Goal: Task Accomplishment & Management: Manage account settings

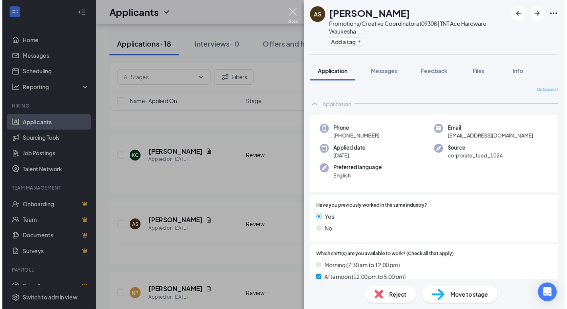
scroll to position [364, 0]
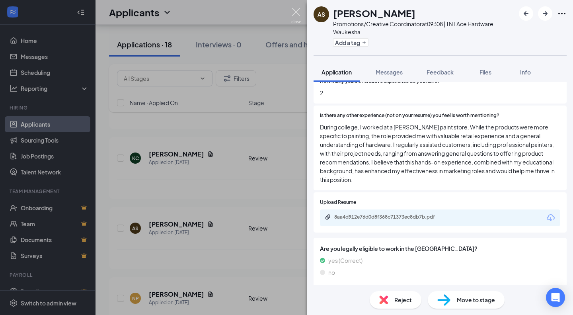
click at [296, 16] on img at bounding box center [296, 16] width 10 height 16
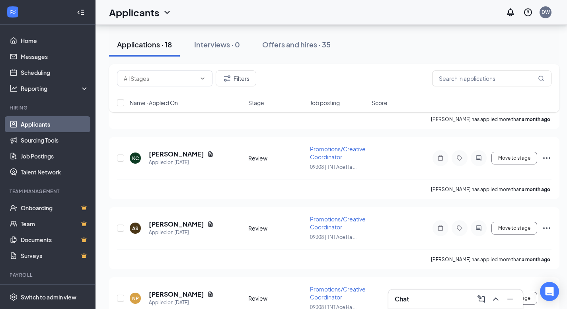
click at [442, 298] on div "Chat" at bounding box center [456, 298] width 122 height 13
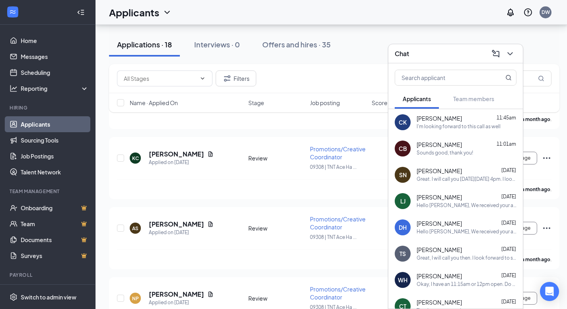
click at [453, 152] on div "Sounds good, thank you!" at bounding box center [444, 153] width 56 height 7
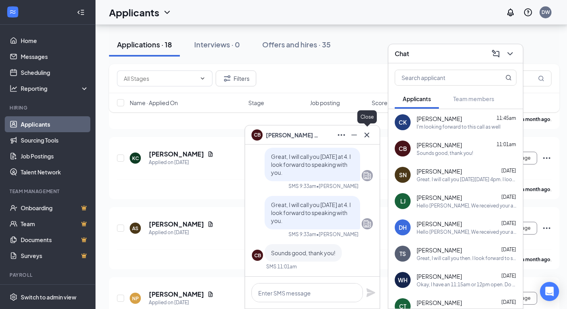
click at [370, 136] on icon "Cross" at bounding box center [367, 135] width 10 height 10
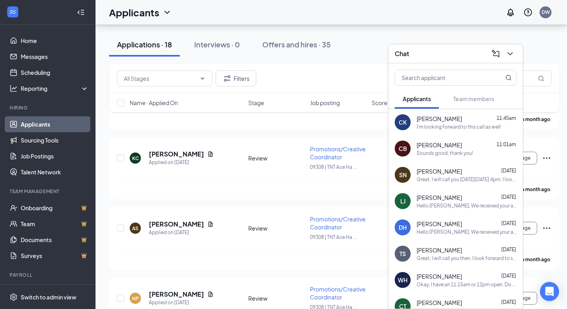
click at [422, 124] on div "I'm looking forward to this call as well" at bounding box center [458, 126] width 84 height 7
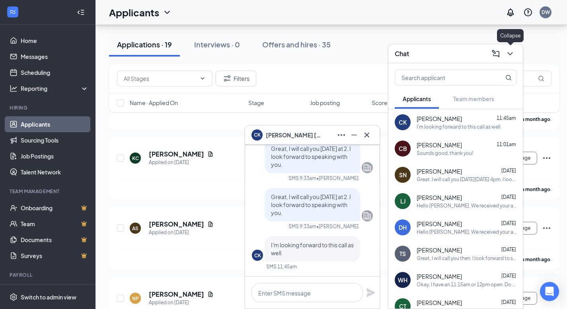
click at [511, 52] on icon "ChevronDown" at bounding box center [510, 54] width 10 height 10
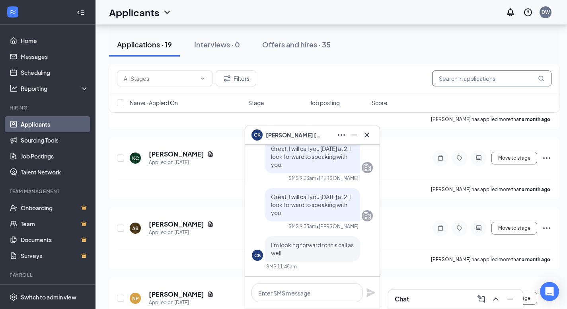
click at [485, 83] on input "text" at bounding box center [491, 78] width 119 height 16
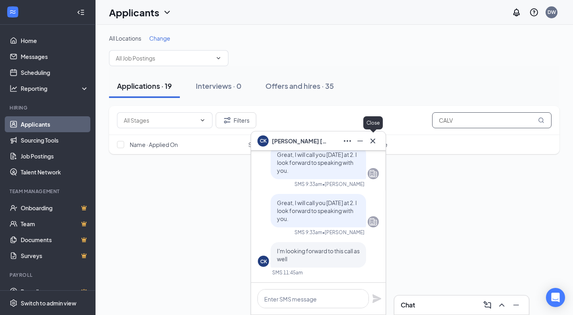
type input "CALV"
click at [373, 142] on icon "Cross" at bounding box center [373, 141] width 10 height 10
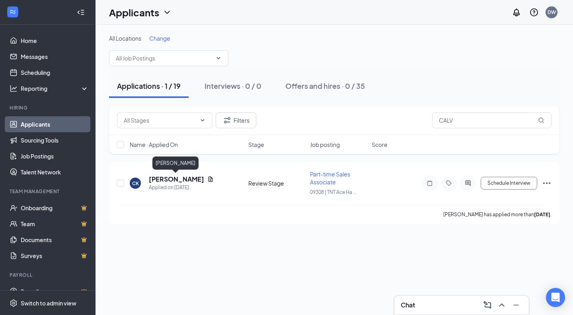
click at [156, 180] on h5 "[PERSON_NAME]" at bounding box center [176, 179] width 55 height 9
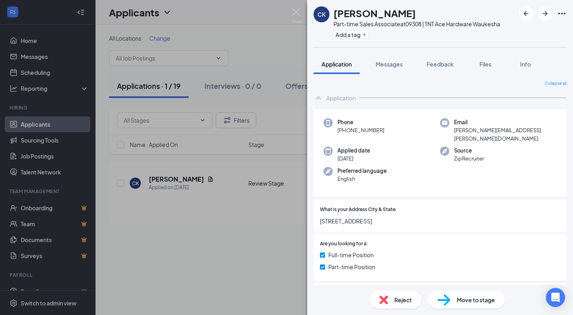
click at [391, 65] on span "Messages" at bounding box center [388, 63] width 27 height 7
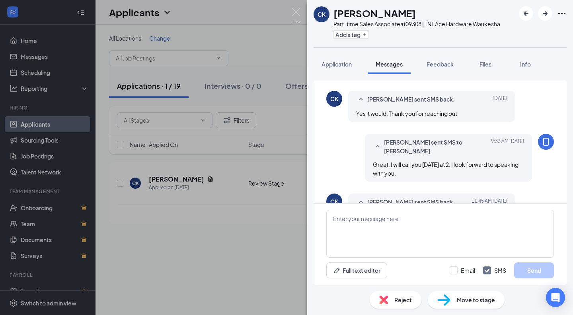
scroll to position [418, 0]
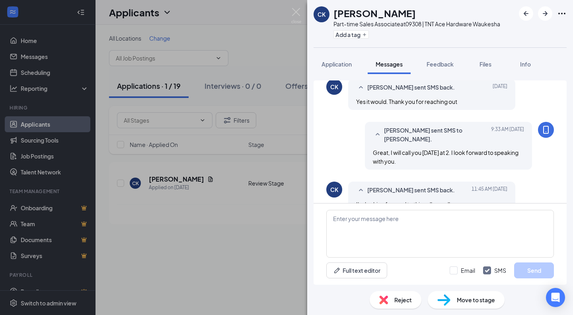
click at [334, 68] on button "Application" at bounding box center [336, 64] width 46 height 20
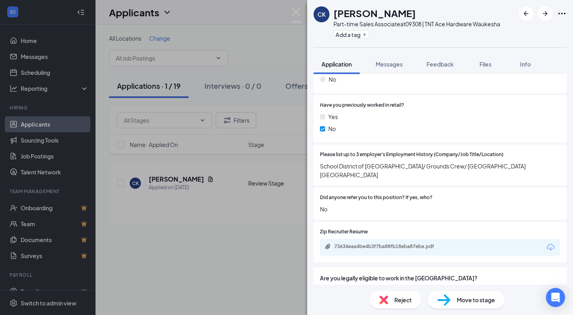
scroll to position [596, 0]
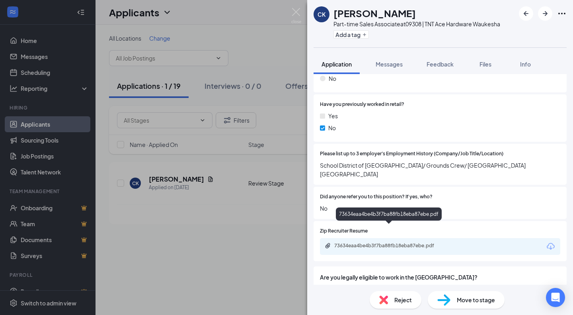
click at [349, 242] on div "73634eaa4be4b3f7ba88fb18eba87ebe.pdf" at bounding box center [389, 245] width 111 height 6
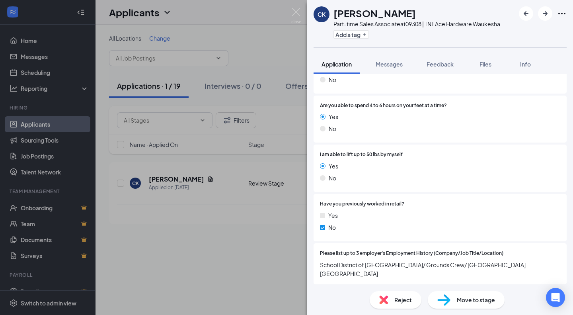
scroll to position [499, 0]
